Goal: Information Seeking & Learning: Understand process/instructions

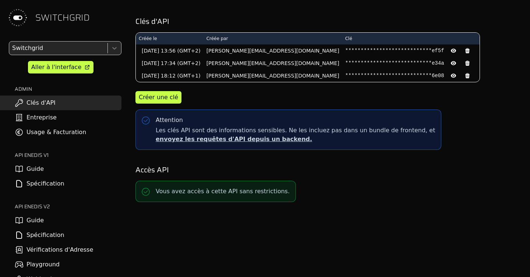
click at [189, 48] on td "01/06/2024 13:56 (GMT+2)" at bounding box center [170, 51] width 68 height 13
click at [411, 100] on div "Créer une clé" at bounding box center [327, 97] width 384 height 13
click at [70, 221] on link "Guide" at bounding box center [60, 220] width 121 height 15
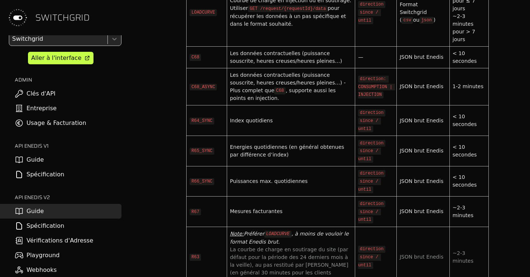
scroll to position [2706, 0]
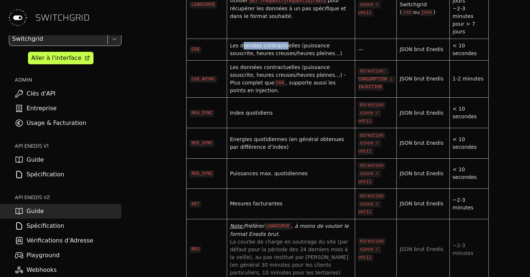
drag, startPoint x: 243, startPoint y: 75, endPoint x: 282, endPoint y: 72, distance: 39.2
click at [282, 57] on div "Les données contractuelles (puissance souscrite, heures creuses/heures pleines…)" at bounding box center [291, 49] width 122 height 15
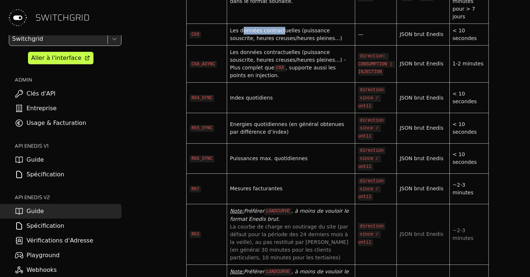
drag, startPoint x: 236, startPoint y: 121, endPoint x: 288, endPoint y: 120, distance: 52.2
click at [288, 102] on div "Index quotidiens" at bounding box center [291, 98] width 122 height 8
drag, startPoint x: 279, startPoint y: 141, endPoint x: 244, endPoint y: 141, distance: 34.2
click at [244, 136] on div "Energies quotidiennes (en général obtenues par différence d’index)" at bounding box center [291, 128] width 122 height 15
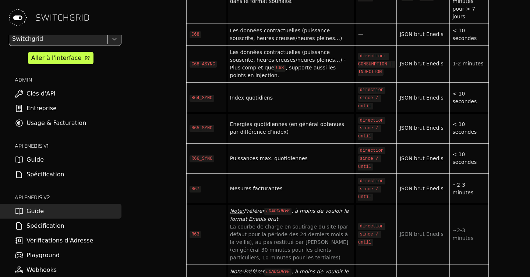
drag, startPoint x: 233, startPoint y: 113, endPoint x: 269, endPoint y: 112, distance: 36.1
click at [269, 112] on td "Index quotidiens" at bounding box center [291, 98] width 128 height 31
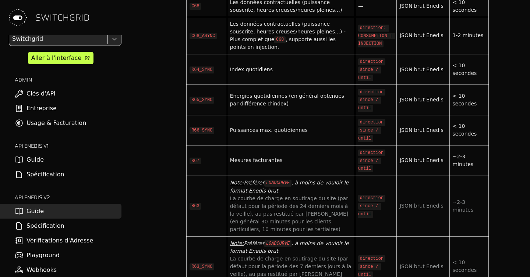
scroll to position [2749, 0]
drag, startPoint x: 237, startPoint y: 149, endPoint x: 304, endPoint y: 146, distance: 66.6
click at [305, 135] on div "Puissances max. quotidiennes" at bounding box center [291, 131] width 122 height 8
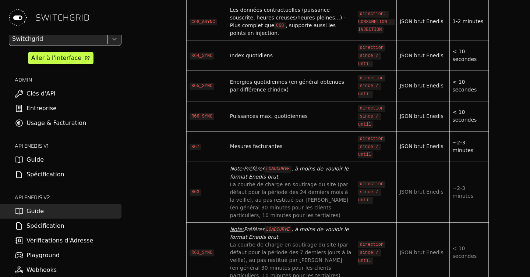
scroll to position [2763, 0]
click at [42, 227] on link "Spécification" at bounding box center [60, 226] width 121 height 15
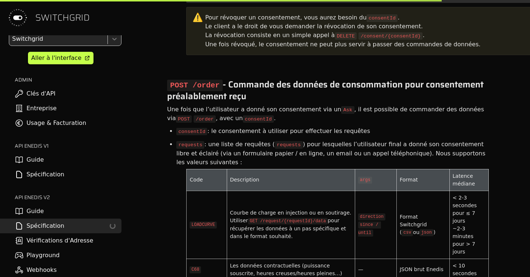
scroll to position [3040, 0]
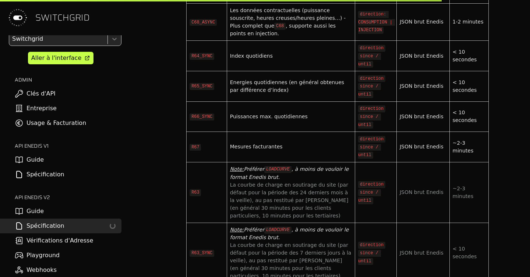
click at [42, 227] on link "Spécification Loading..." at bounding box center [60, 226] width 121 height 15
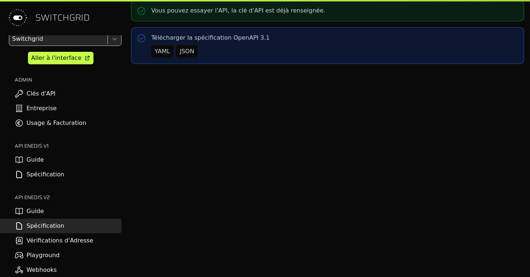
select select "**********"
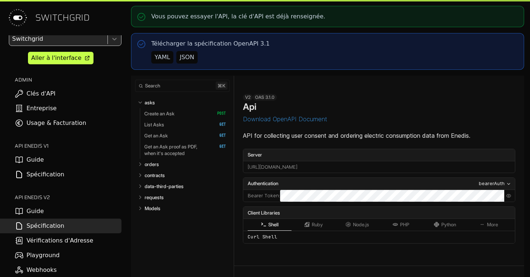
select select "**********"
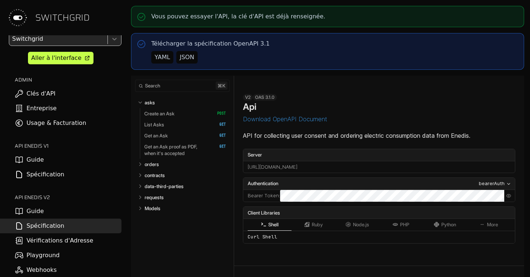
select select "**********"
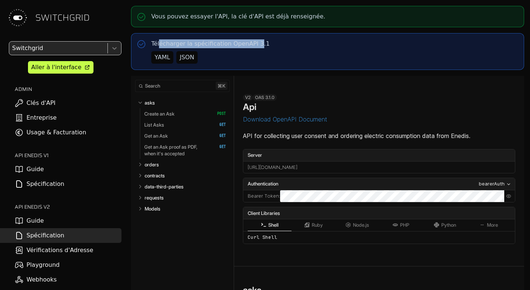
drag, startPoint x: 158, startPoint y: 43, endPoint x: 252, endPoint y: 45, distance: 93.5
click at [252, 45] on p "Télécharger la spécification OpenAPI 3.1" at bounding box center [210, 43] width 118 height 9
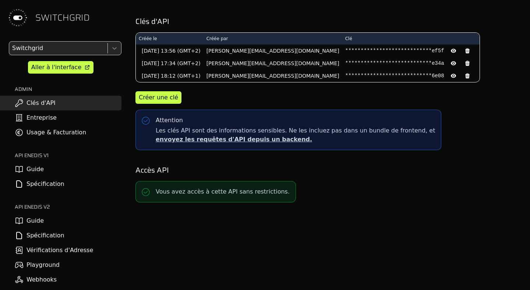
click at [304, 265] on div "**********" at bounding box center [327, 145] width 405 height 290
